Goal: Task Accomplishment & Management: Complete application form

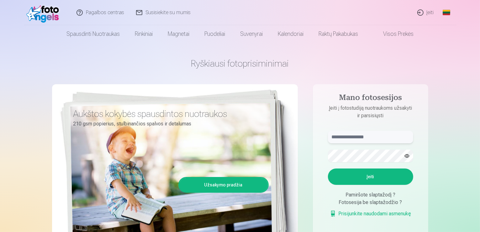
click at [375, 136] on input "text" at bounding box center [370, 137] width 85 height 13
type input "**********"
click at [378, 180] on button "Įeiti" at bounding box center [370, 176] width 85 height 16
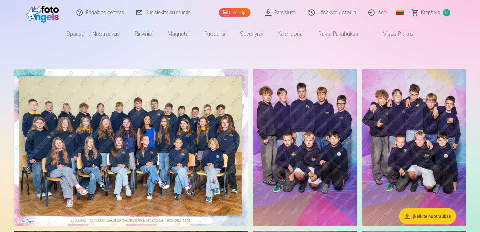
click at [210, 137] on img at bounding box center [131, 147] width 234 height 156
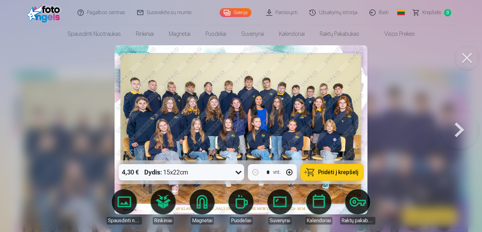
click at [466, 57] on button at bounding box center [466, 57] width 25 height 25
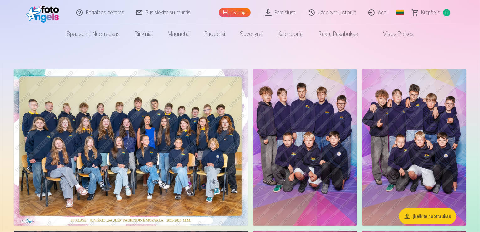
click at [383, 14] on link "Išeiti" at bounding box center [378, 12] width 31 height 25
